Goal: Task Accomplishment & Management: Manage account settings

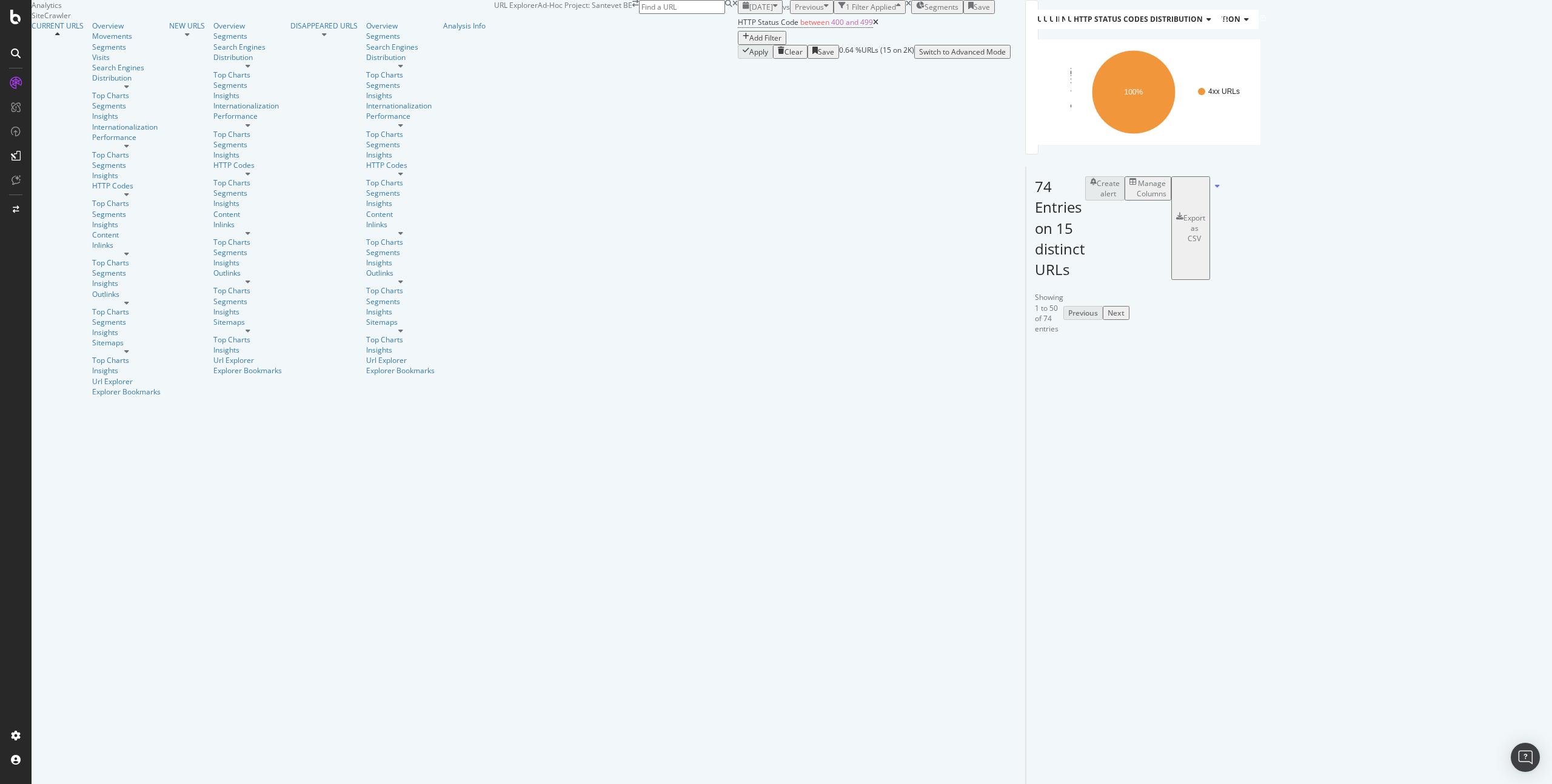
scroll to position [43, 0]
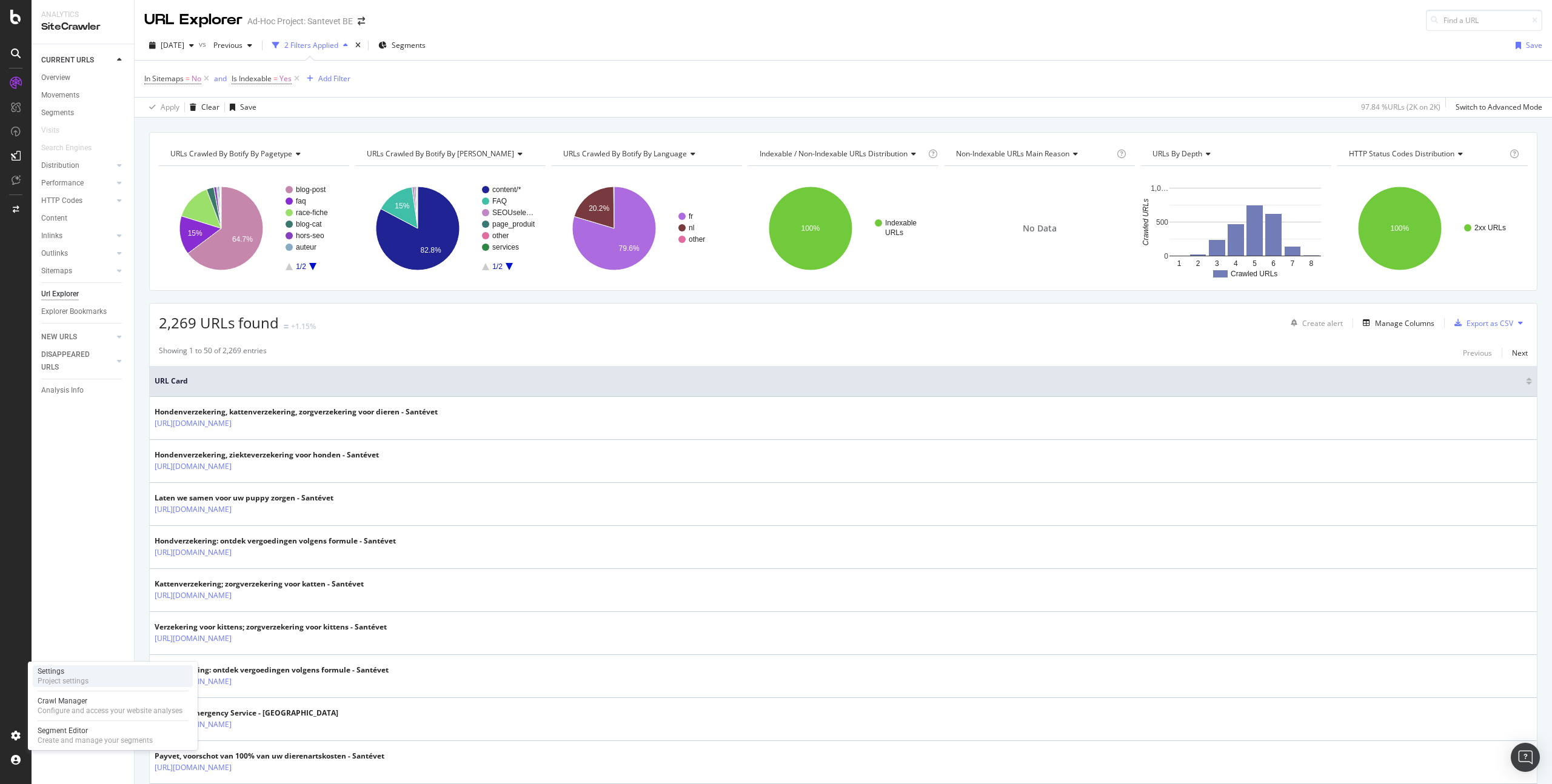
click at [132, 682] on div "Settings Project settings" at bounding box center [112, 676] width 160 height 22
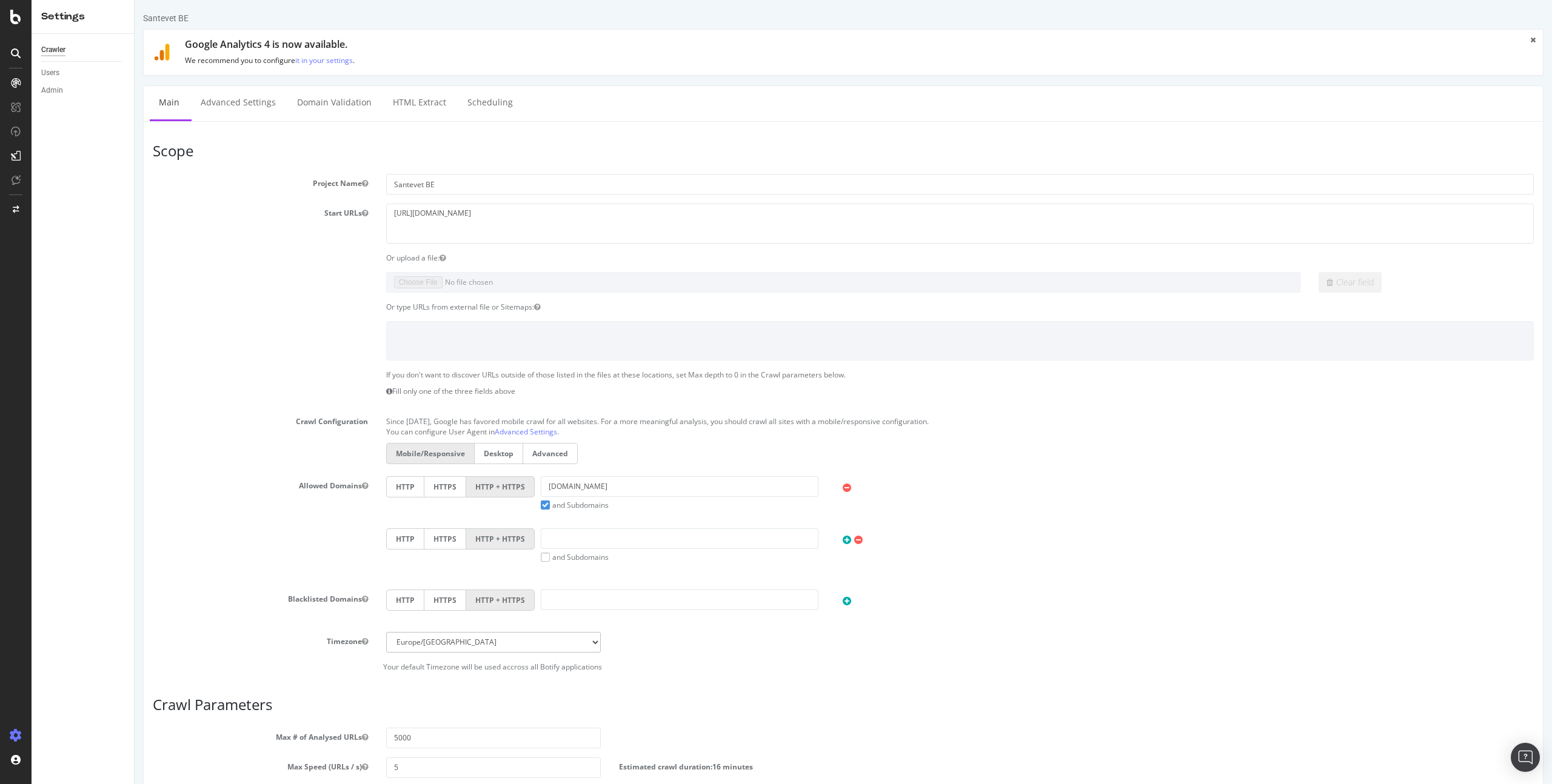
scroll to position [240, 0]
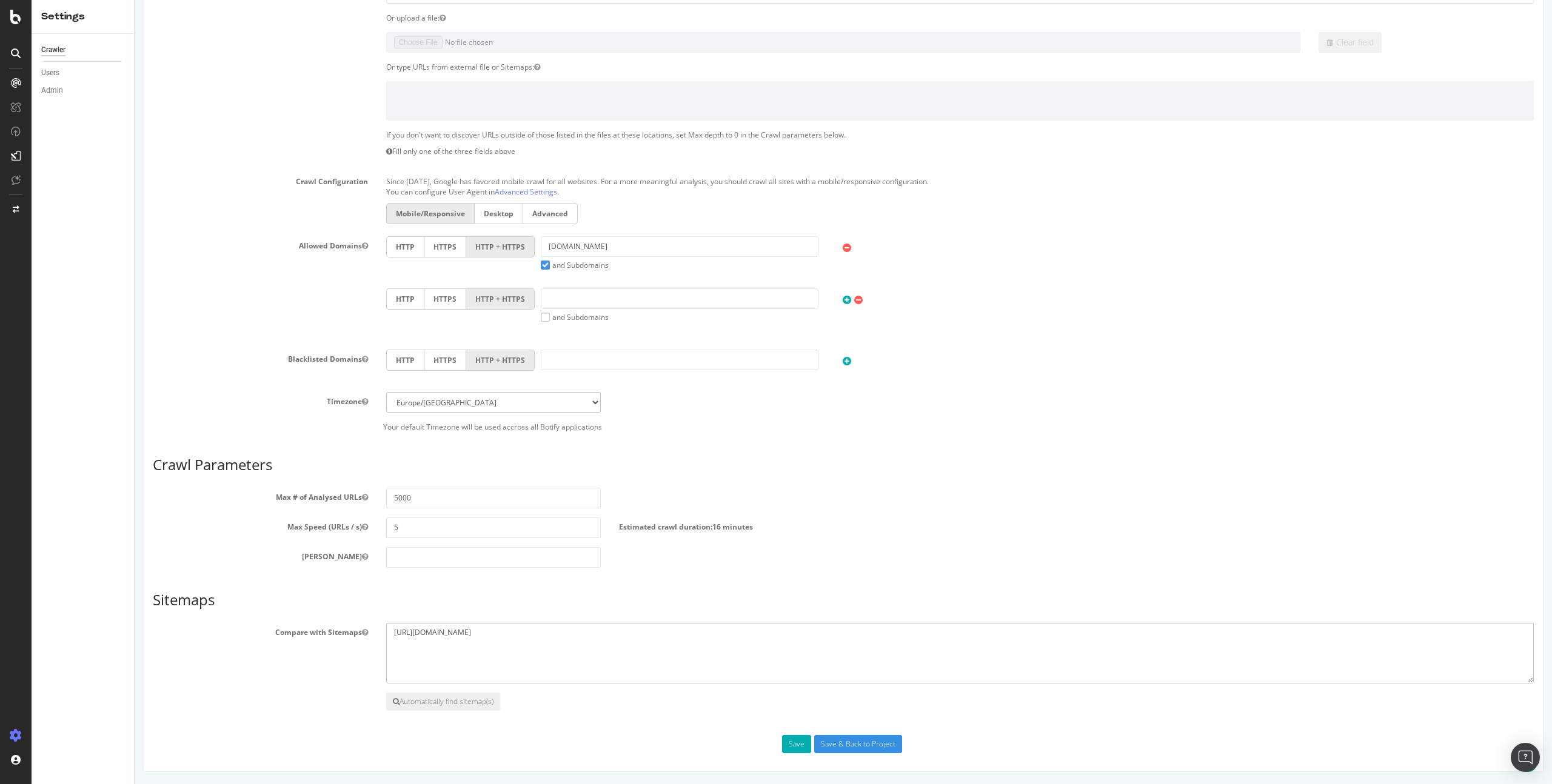
click at [548, 630] on textarea "https://www.santevet.be/sitemap.xml" at bounding box center [960, 654] width 1148 height 60
paste textarea "https://www.santevet.be/santevet-general-sitemap.xml"
paste textarea "https://www.santevet.be/santevet-article-sitemap.xml"
type textarea "https://www.santevet.be/sitemap.xml https://www.santevet.be/santevet-general-si…"
click at [842, 741] on input "Save & Back to Project" at bounding box center [858, 744] width 88 height 18
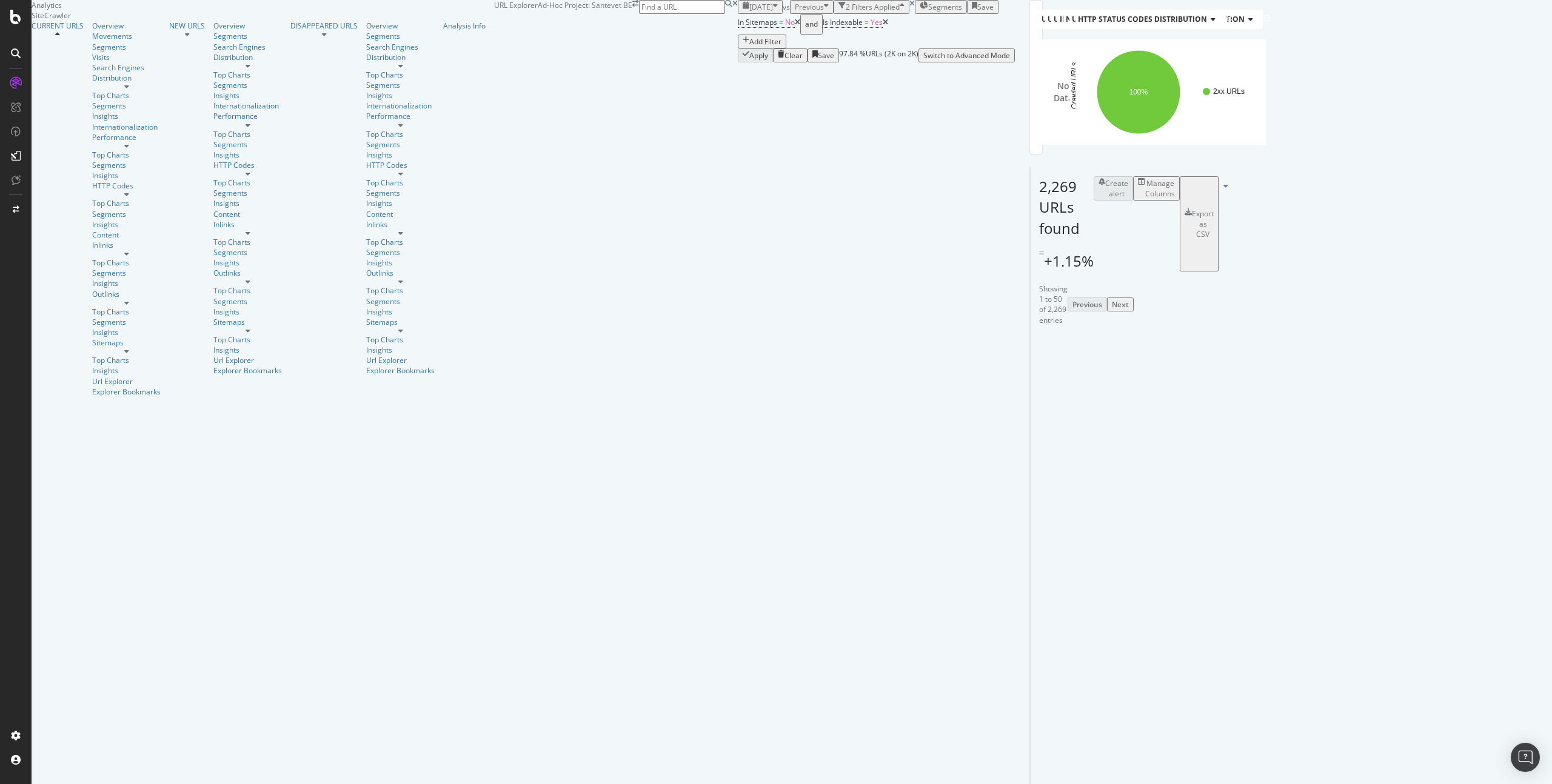
click at [742, 12] on div "[DATE]" at bounding box center [759, 7] width 35 height 10
click at [185, 74] on div "2025 Sep. 22nd" at bounding box center [173, 70] width 24 height 11
drag, startPoint x: 1022, startPoint y: 429, endPoint x: 874, endPoint y: 418, distance: 148.4
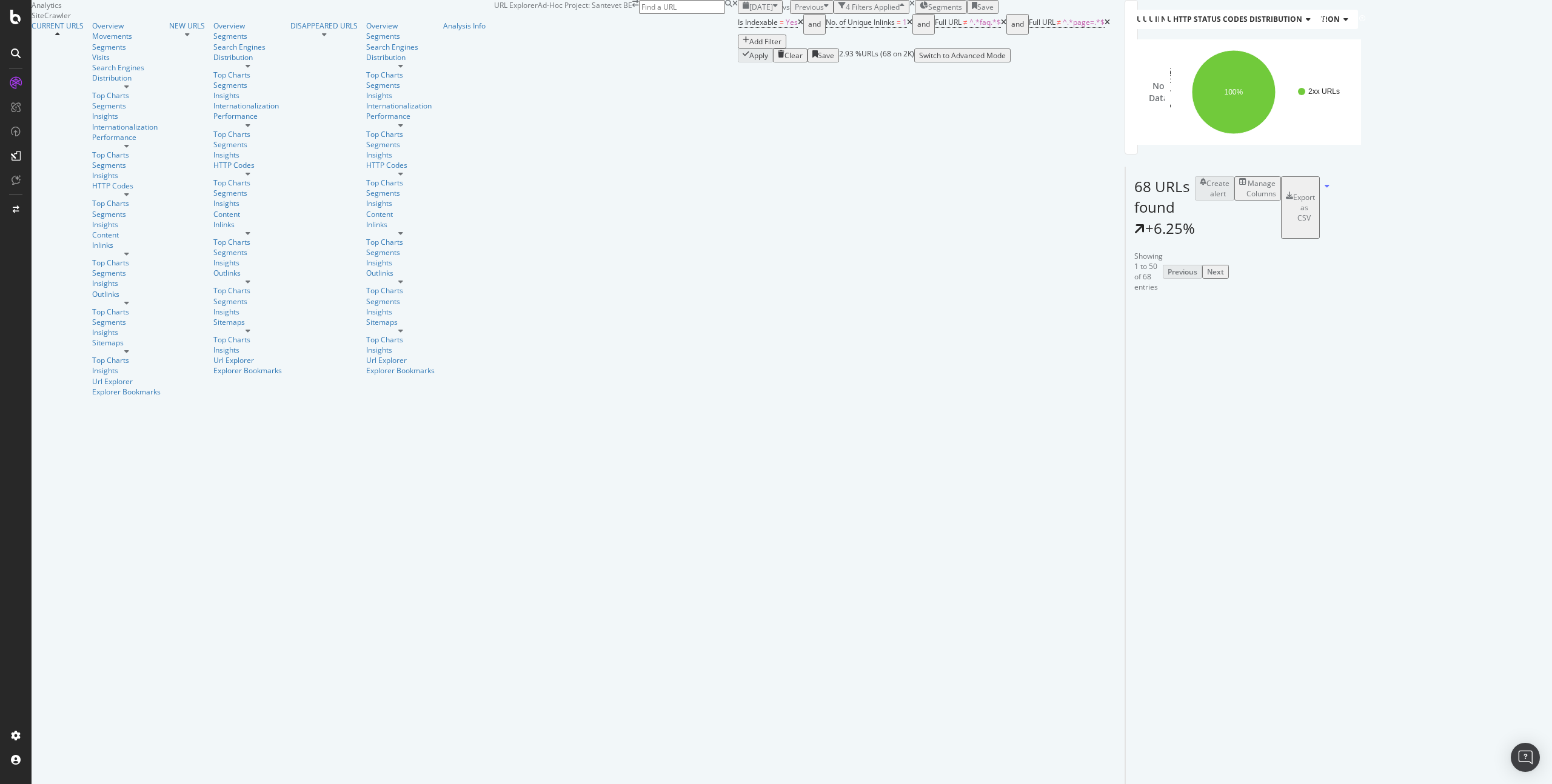
scroll to position [16, 0]
drag, startPoint x: 997, startPoint y: 554, endPoint x: 974, endPoint y: 554, distance: 23.0
click at [1125, 582] on tr "Faire une demande de tarification est sans engagement - Santévet https://www.sa…" at bounding box center [1413, 612] width 576 height 60
